Goal: Navigation & Orientation: Find specific page/section

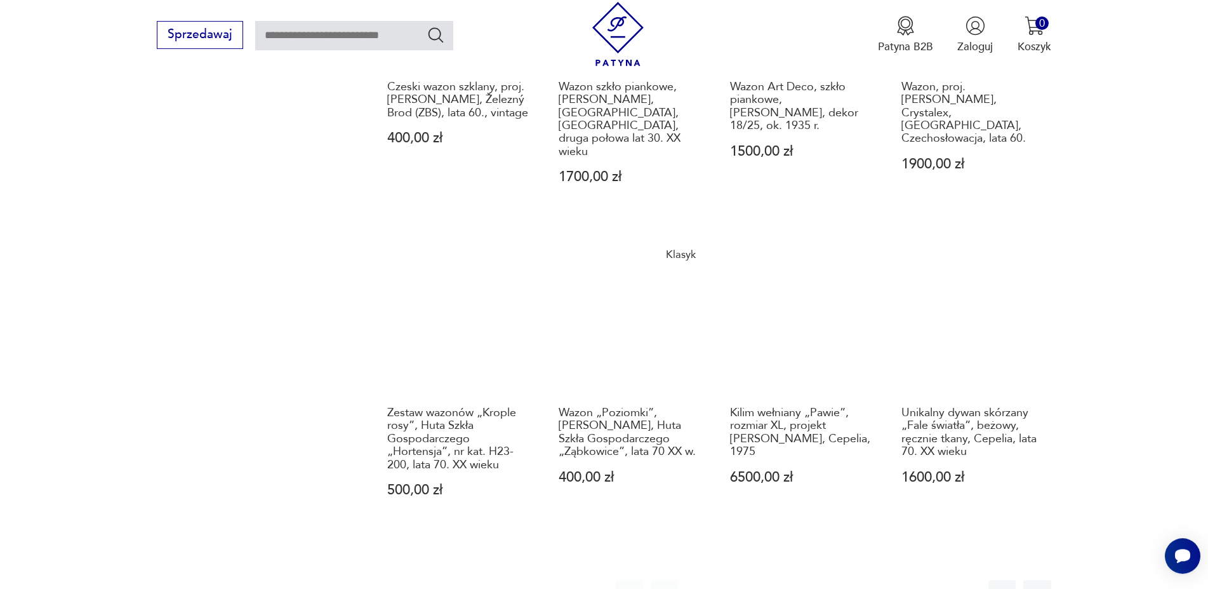
scroll to position [1506, 0]
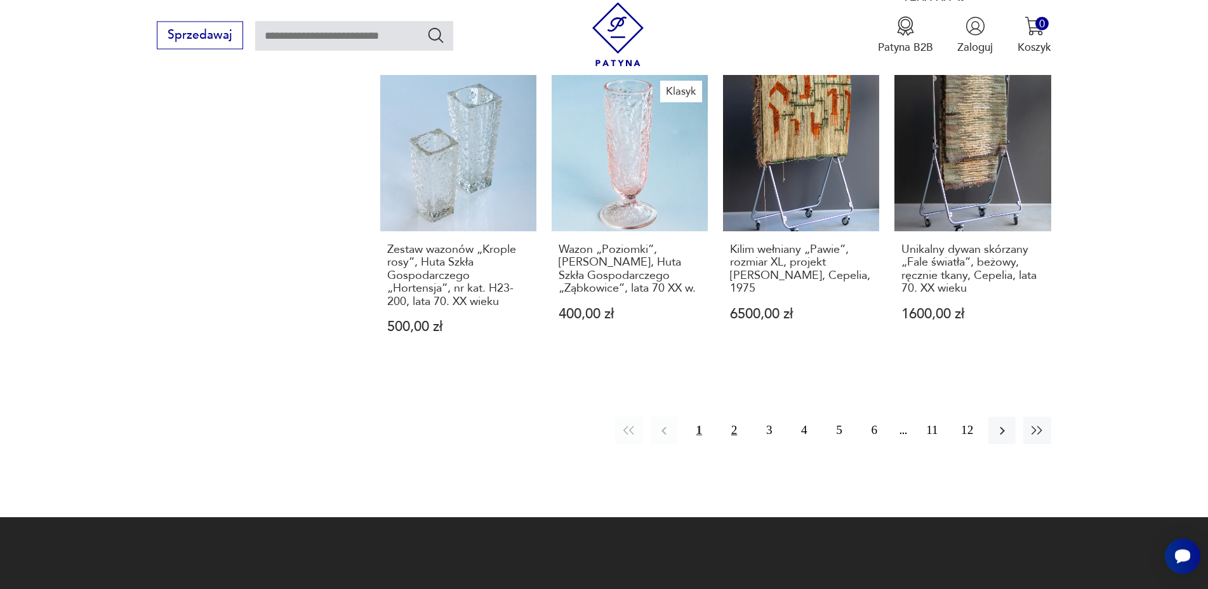
click at [737, 417] on button "2" at bounding box center [734, 430] width 27 height 27
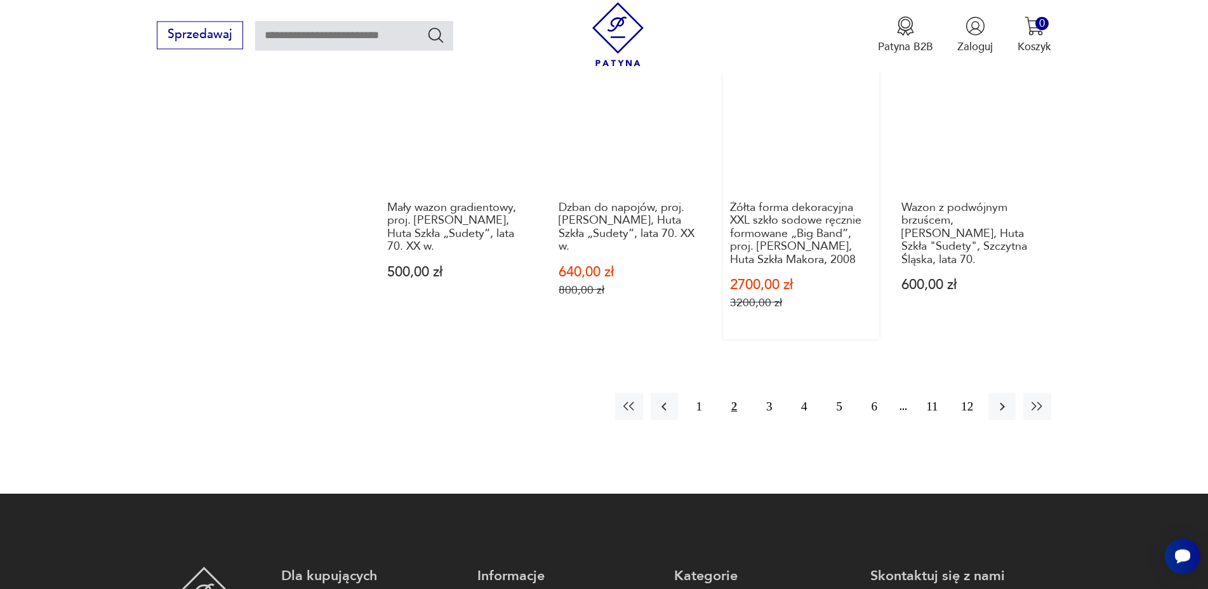
scroll to position [1571, 0]
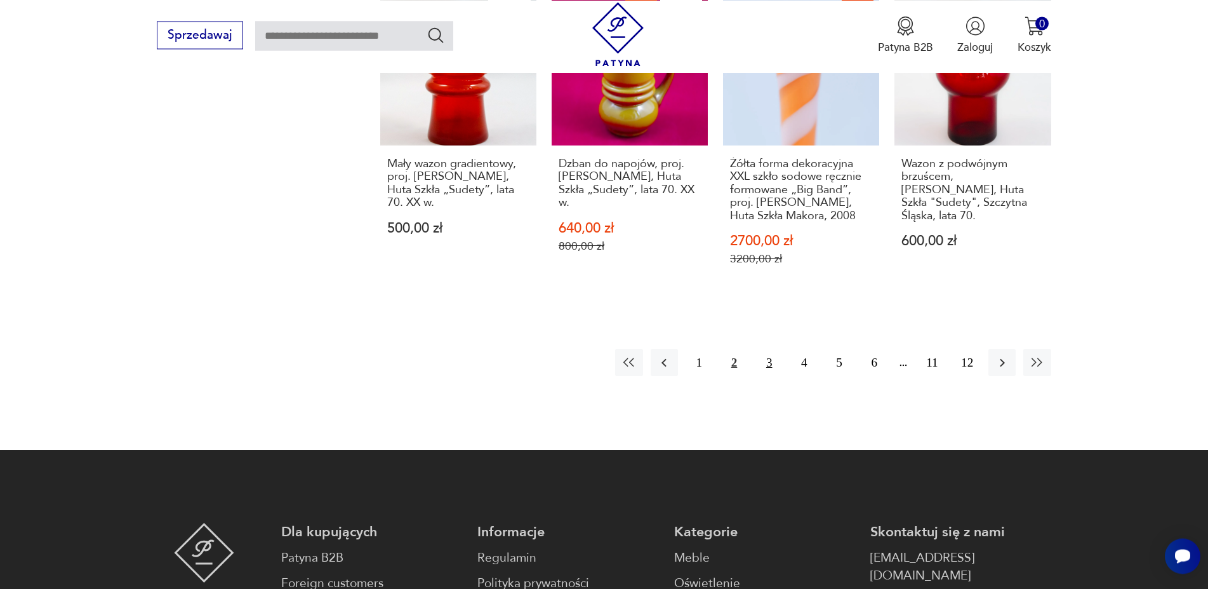
click at [763, 349] on button "3" at bounding box center [769, 362] width 27 height 27
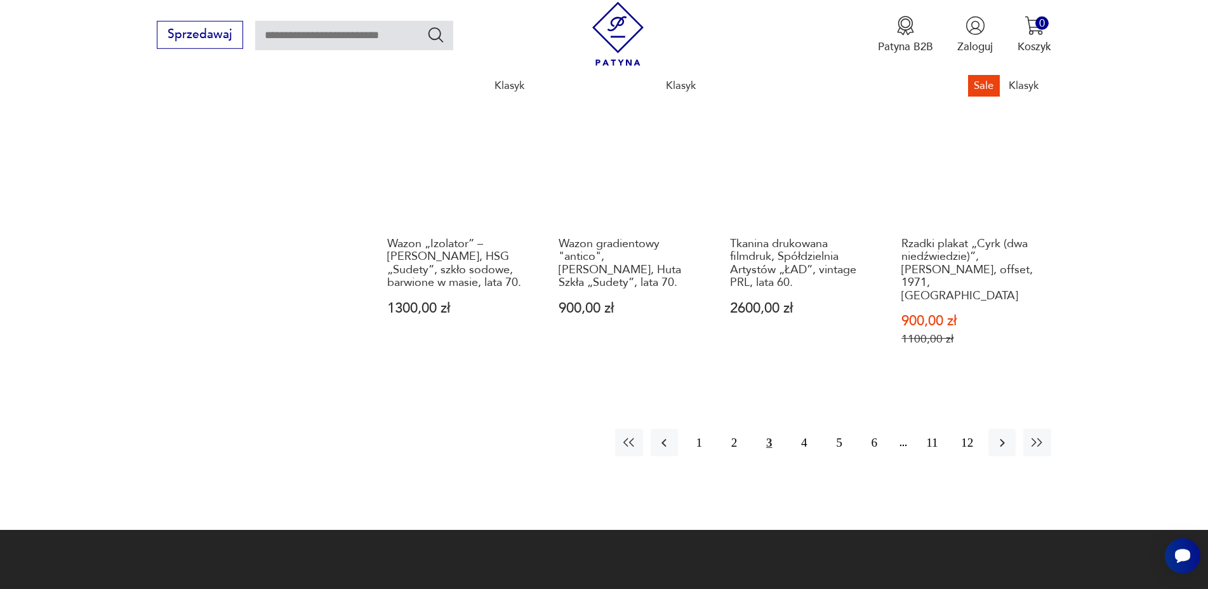
scroll to position [1506, 0]
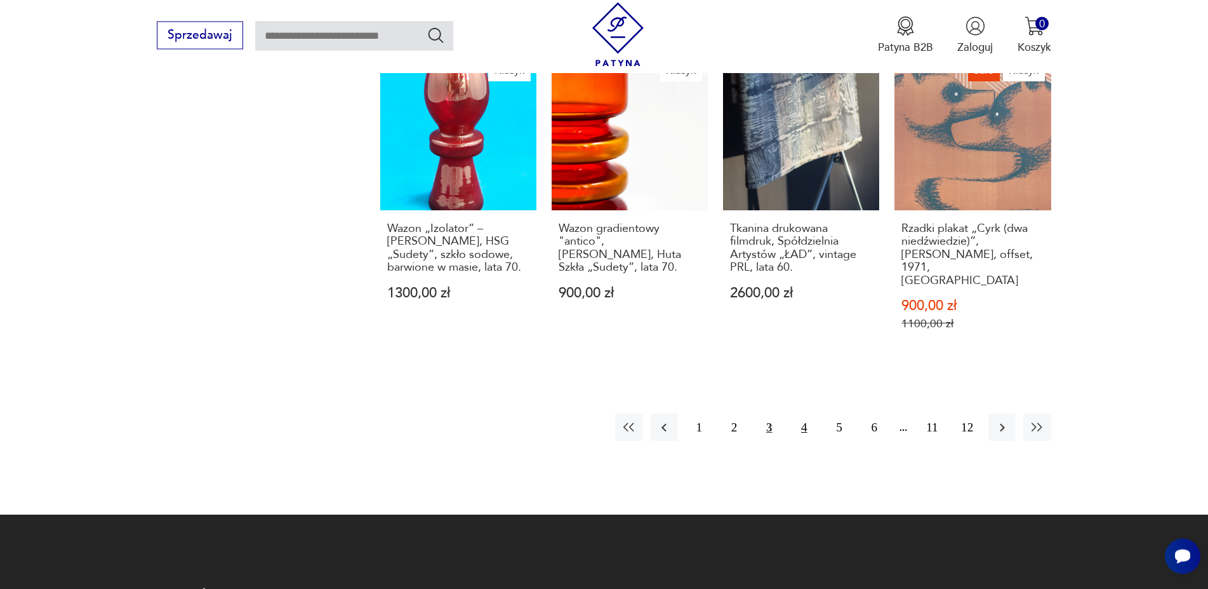
click at [804, 413] on button "4" at bounding box center [804, 426] width 27 height 27
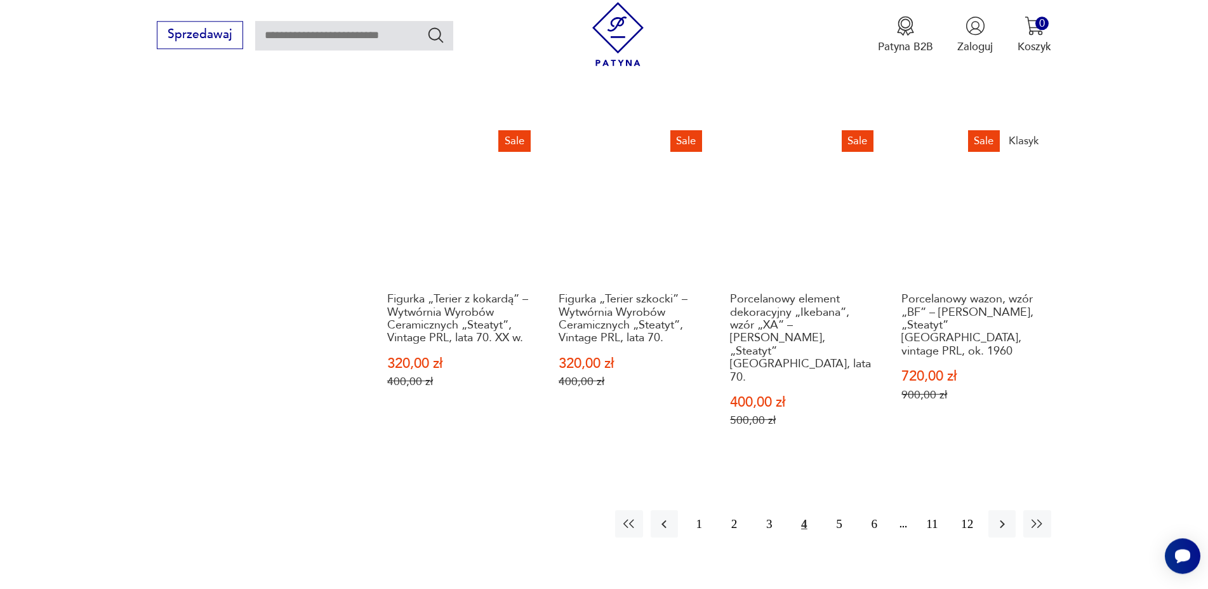
scroll to position [1474, 0]
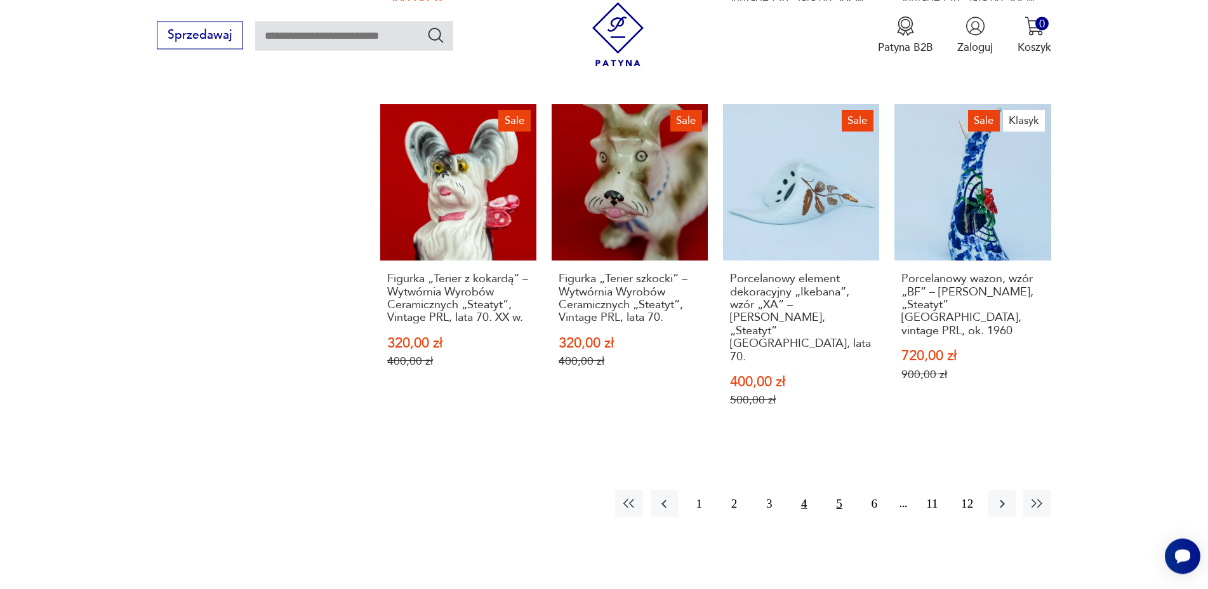
click at [843, 490] on button "5" at bounding box center [839, 503] width 27 height 27
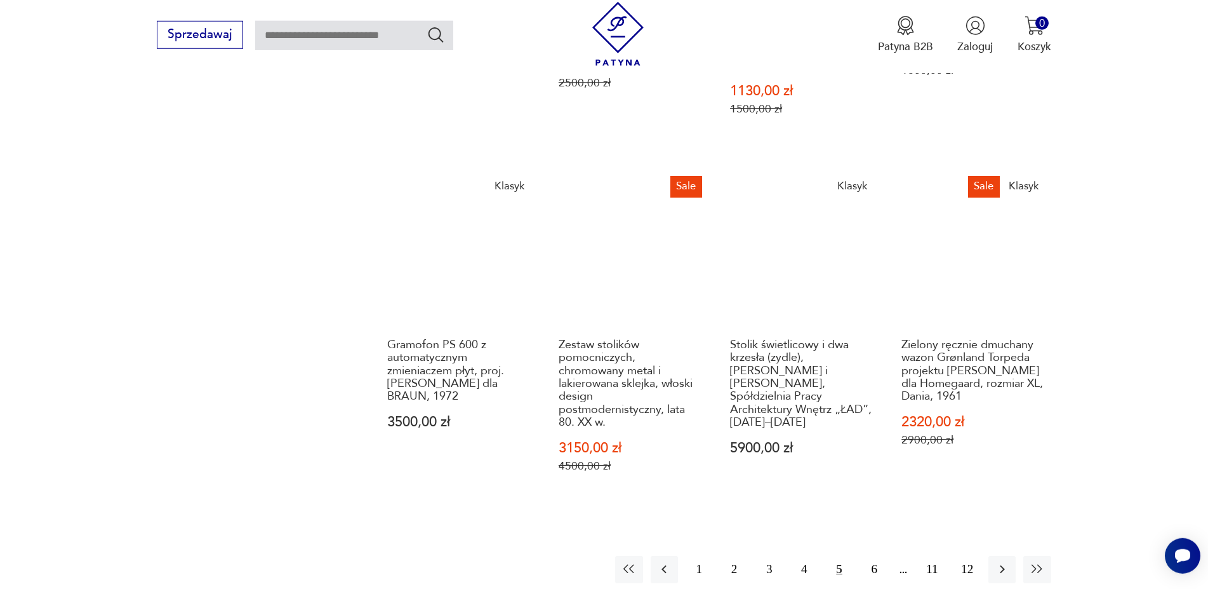
scroll to position [1571, 0]
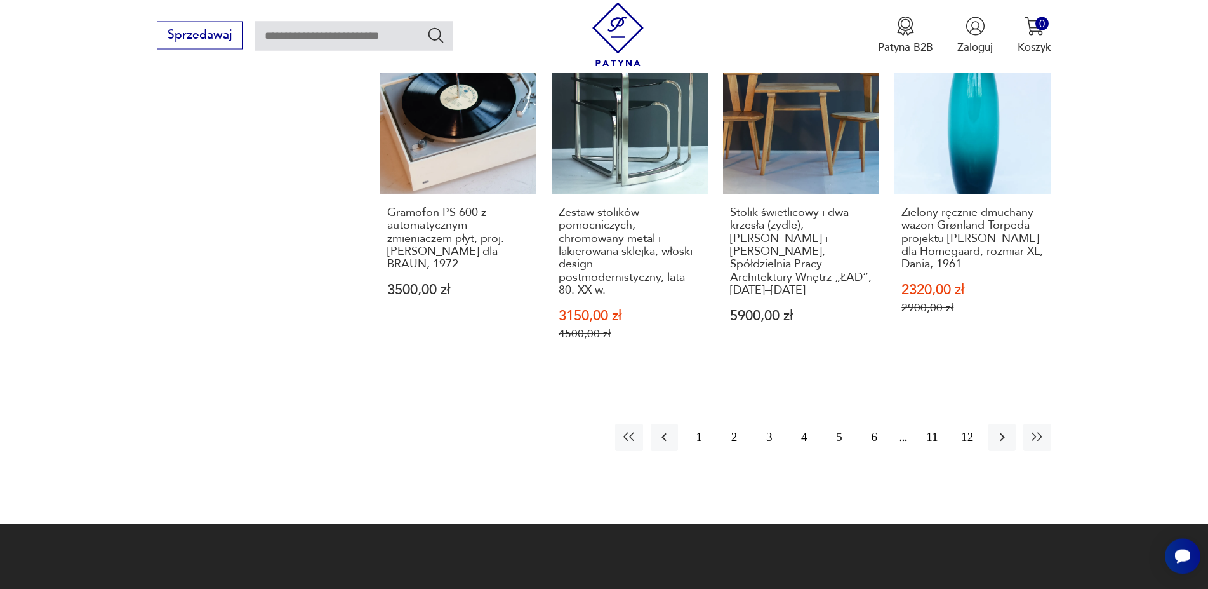
click at [872, 424] on button "6" at bounding box center [874, 437] width 27 height 27
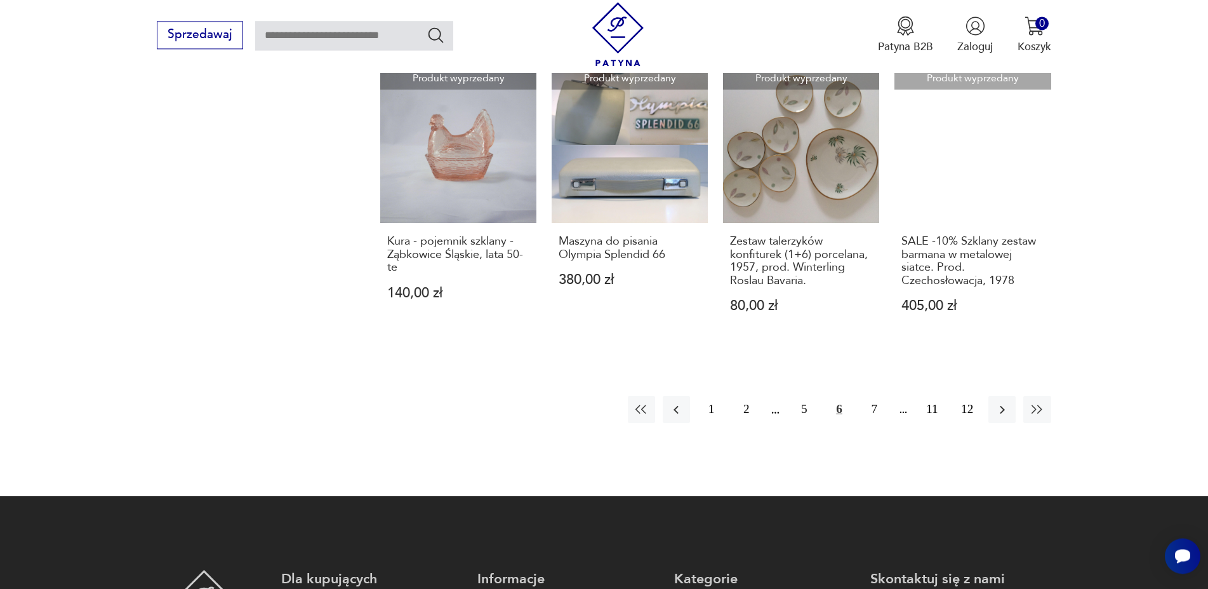
scroll to position [1636, 0]
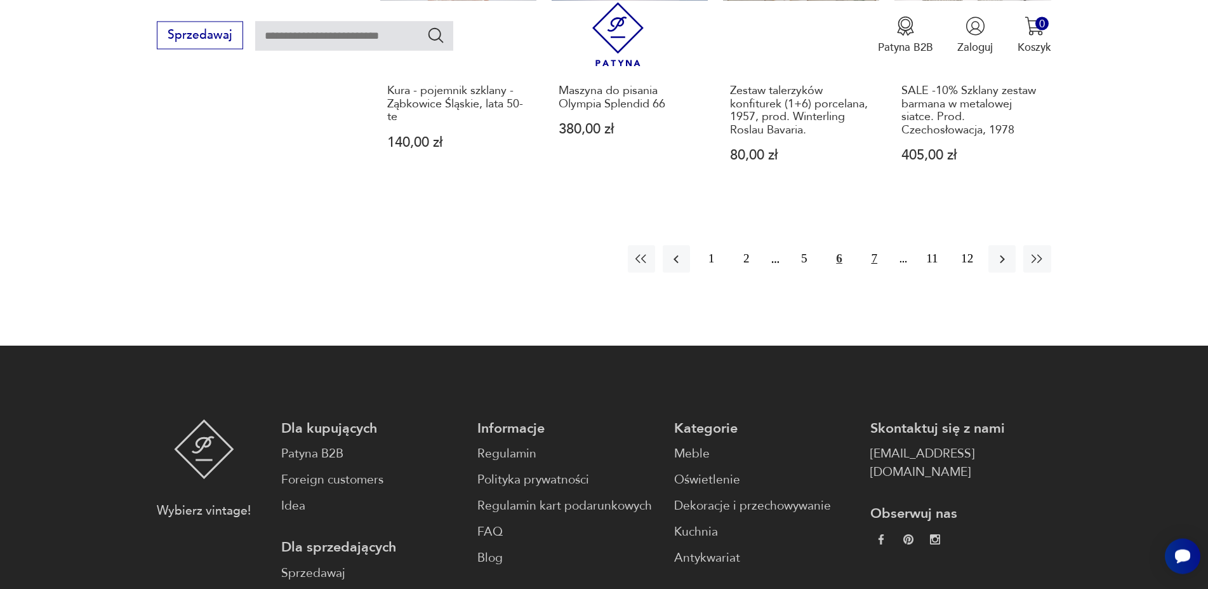
click at [879, 245] on button "7" at bounding box center [874, 258] width 27 height 27
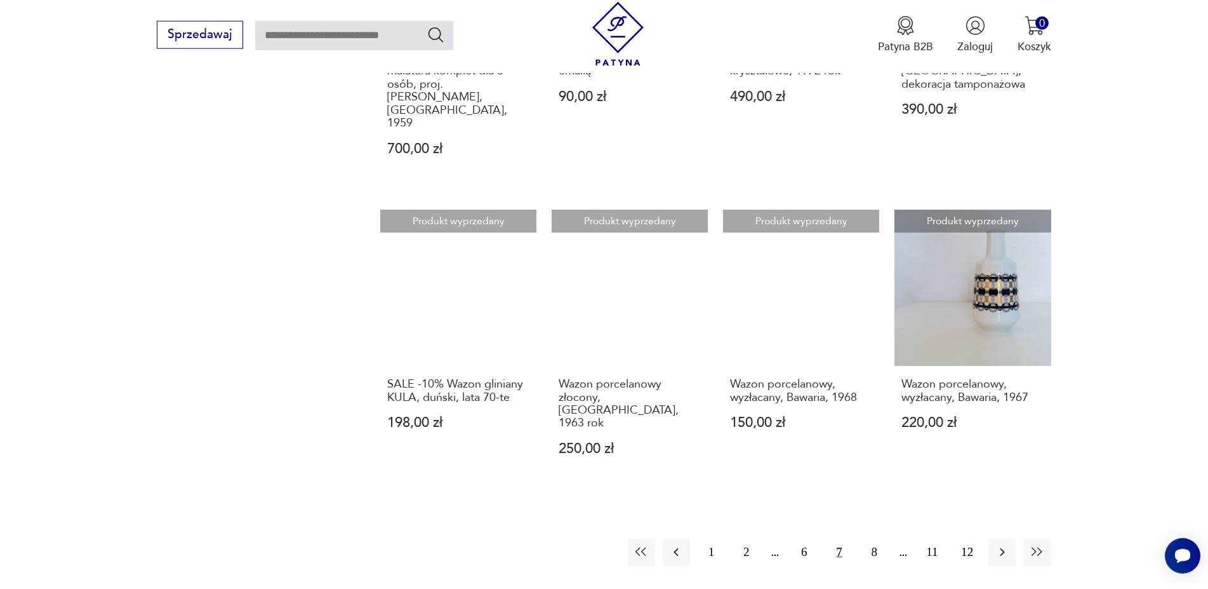
scroll to position [1311, 0]
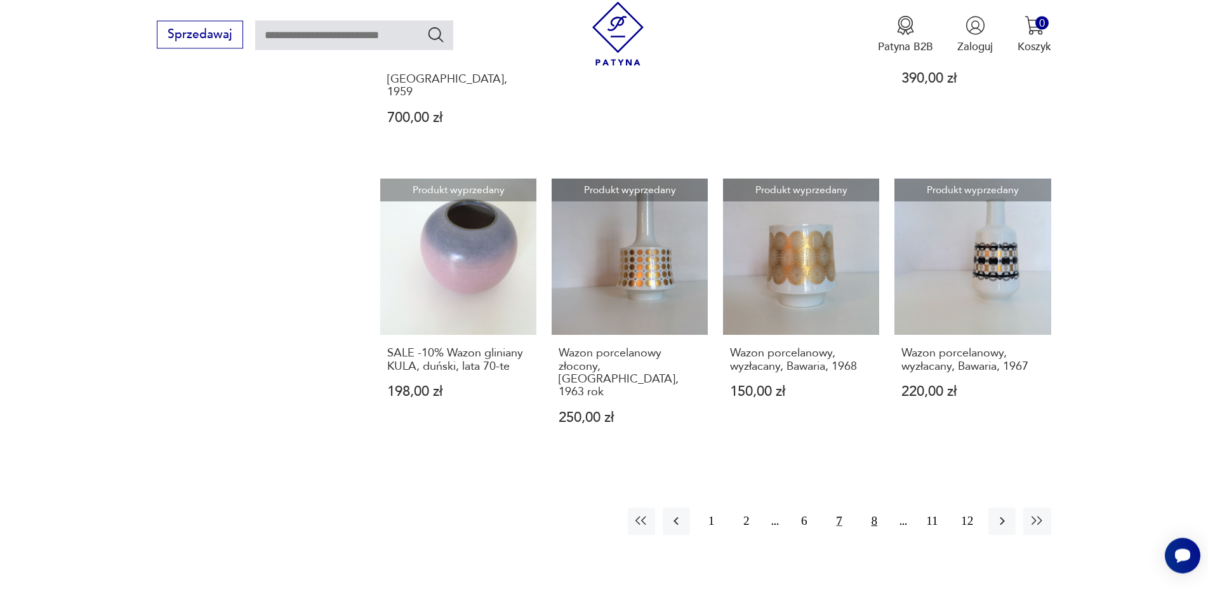
click at [878, 508] on button "8" at bounding box center [874, 521] width 27 height 27
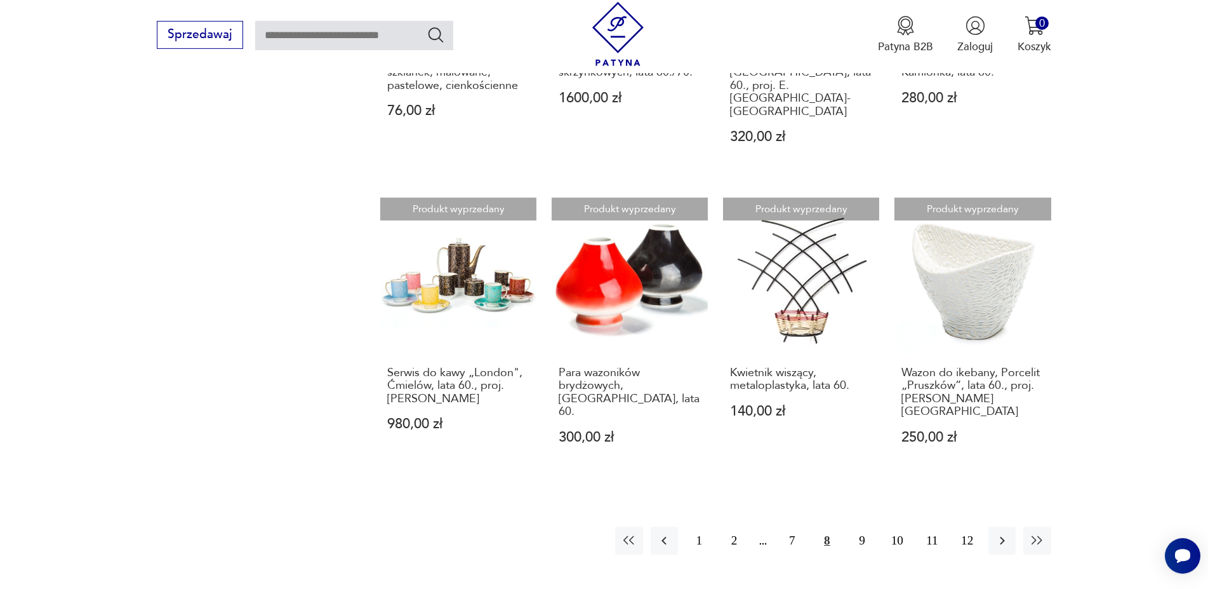
scroll to position [1312, 0]
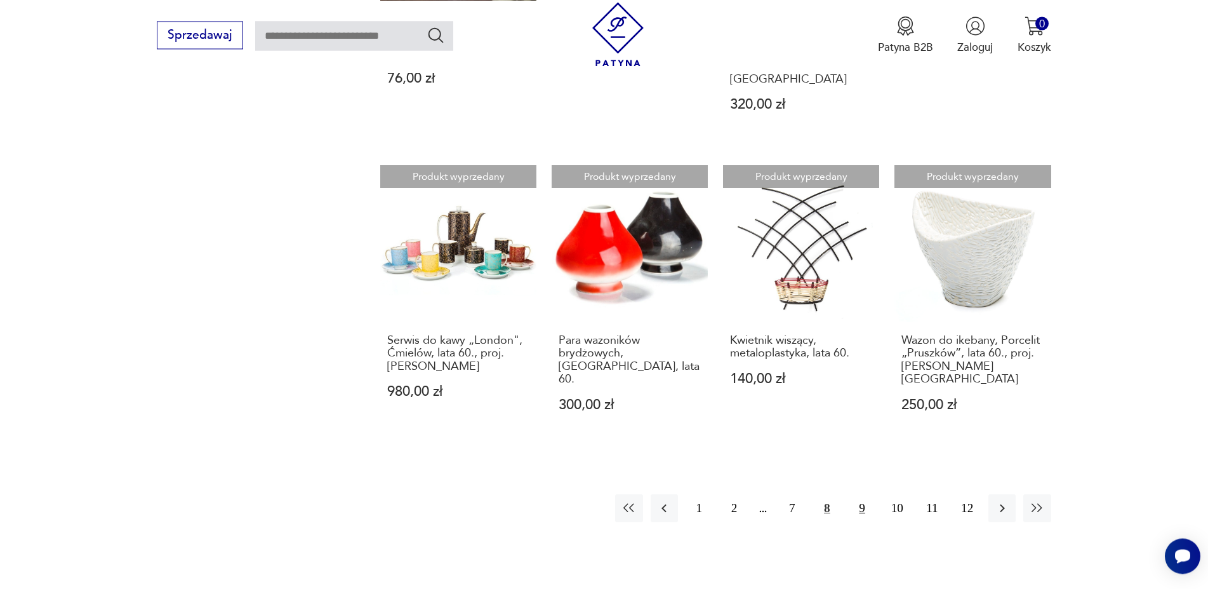
click at [859, 494] on button "9" at bounding box center [862, 507] width 27 height 27
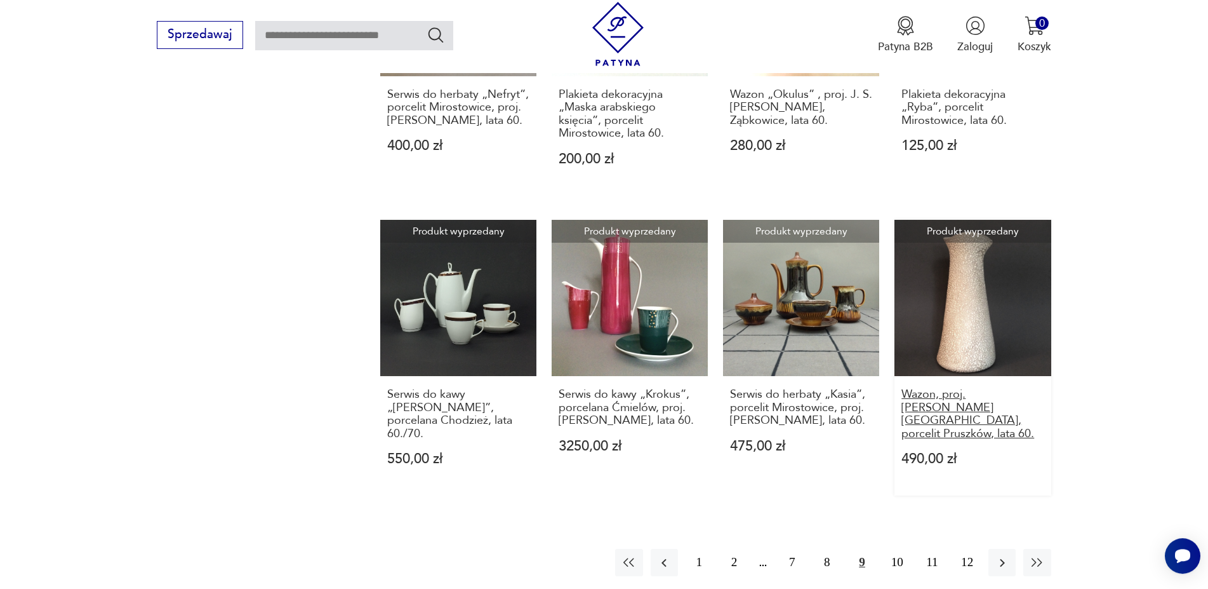
scroll to position [1312, 0]
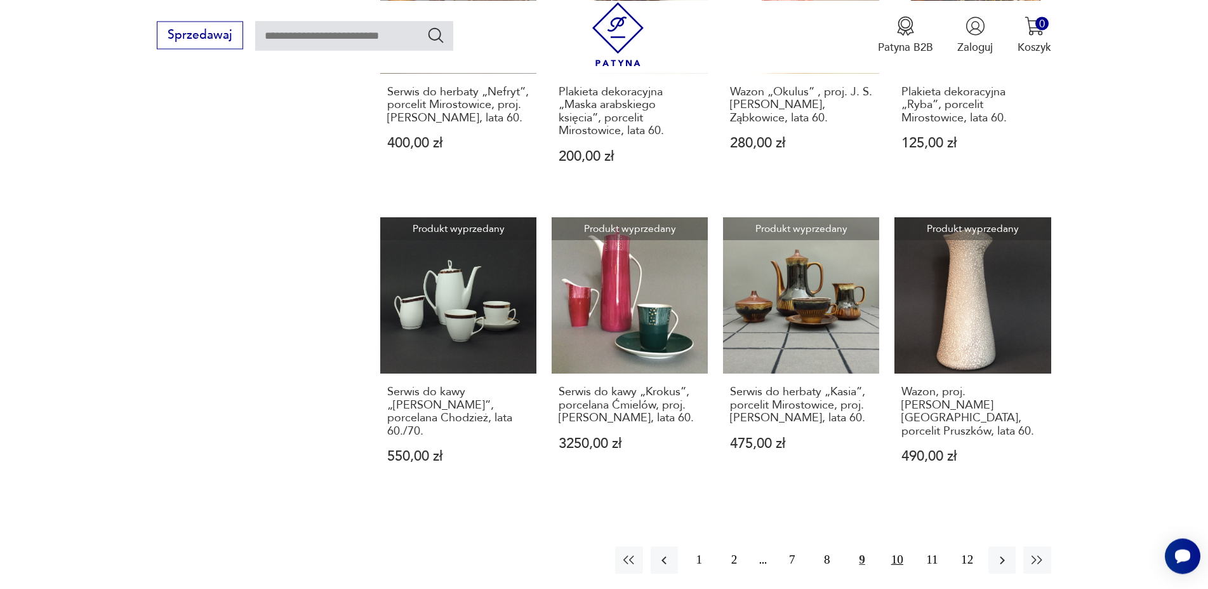
click at [900, 546] on button "10" at bounding box center [897, 559] width 27 height 27
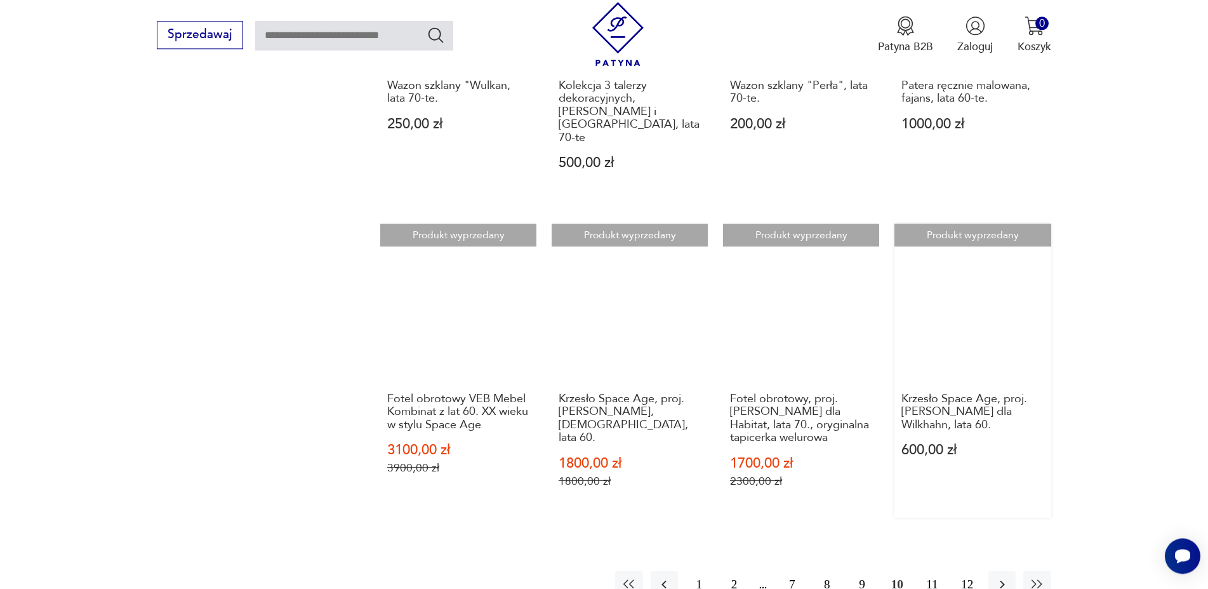
scroll to position [1377, 0]
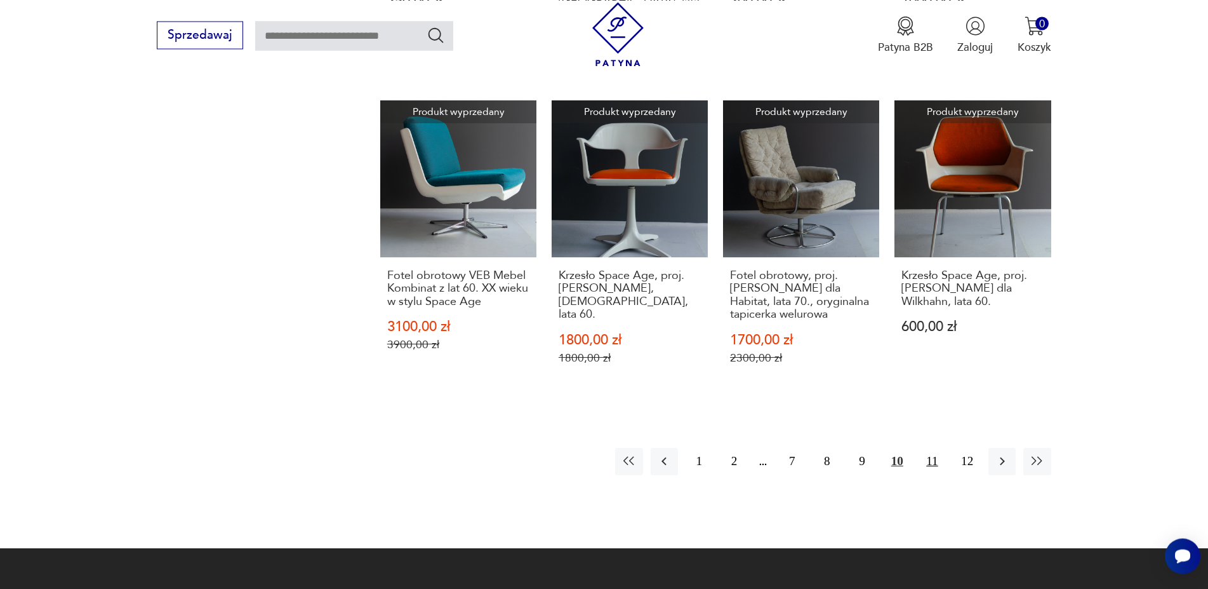
click at [930, 448] on button "11" at bounding box center [932, 461] width 27 height 27
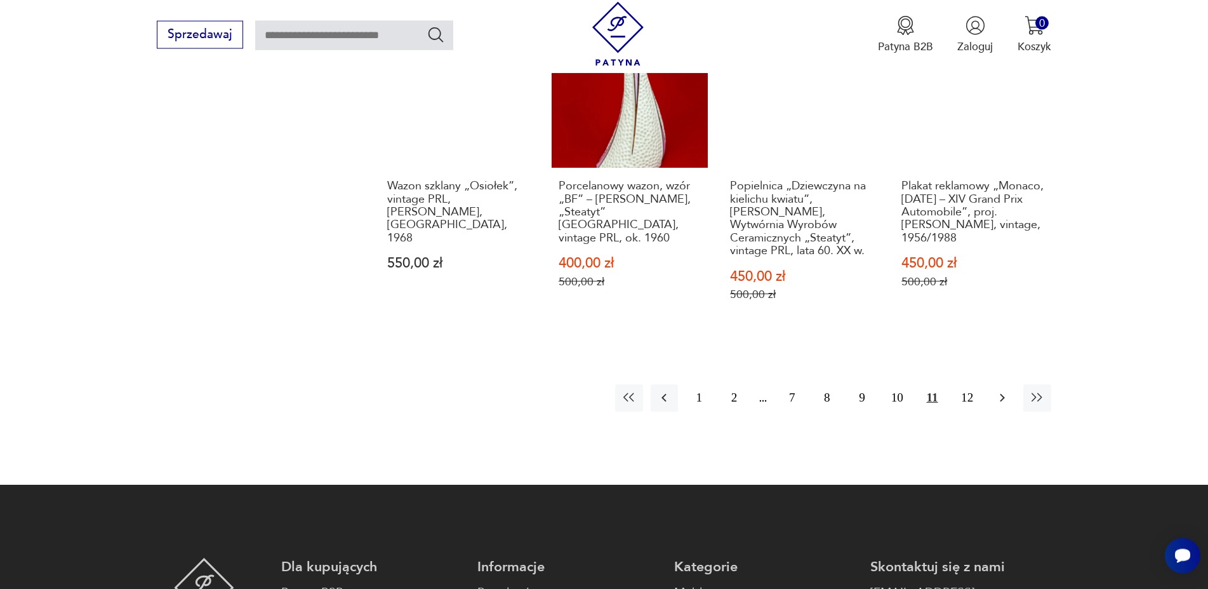
scroll to position [1571, 0]
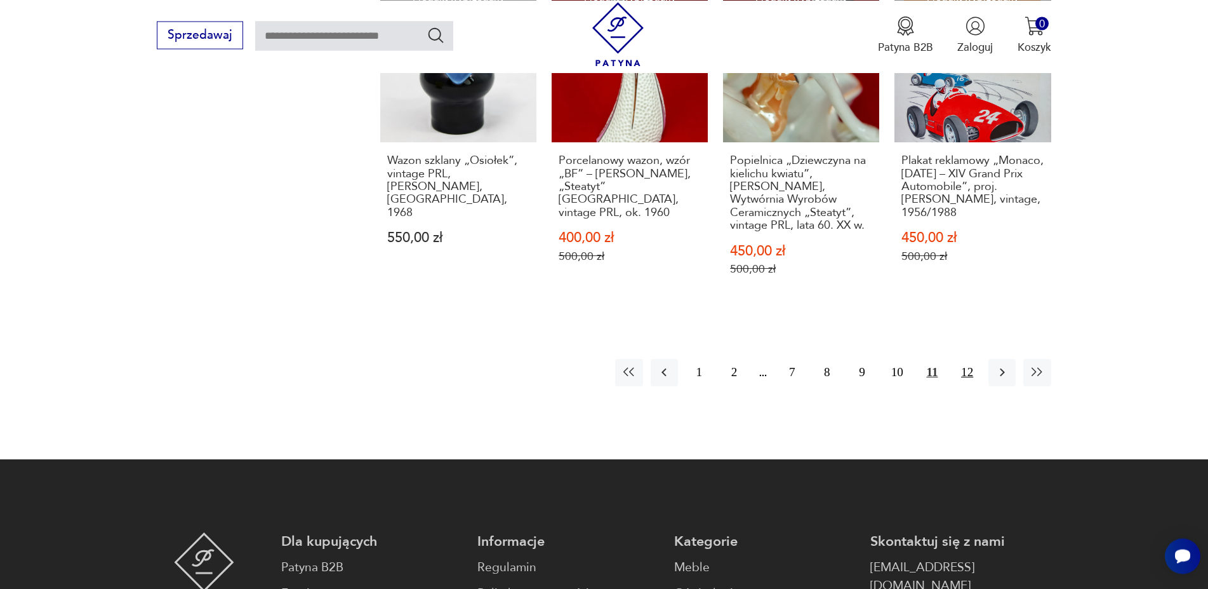
click at [966, 386] on button "12" at bounding box center [967, 372] width 27 height 27
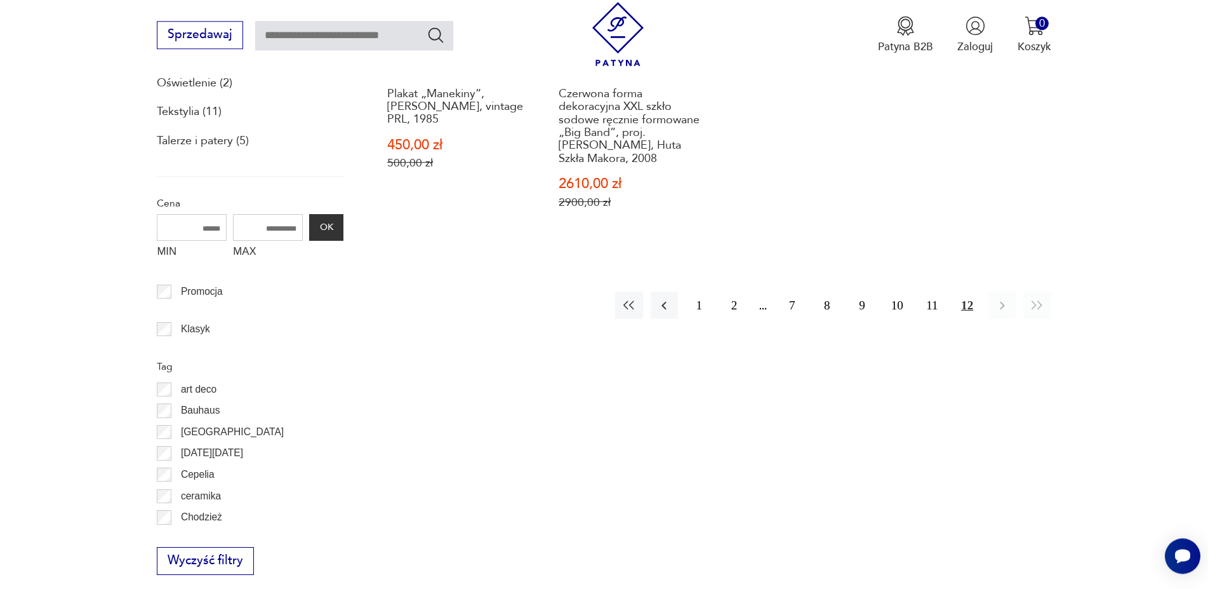
scroll to position [664, 0]
